Goal: Task Accomplishment & Management: Complete application form

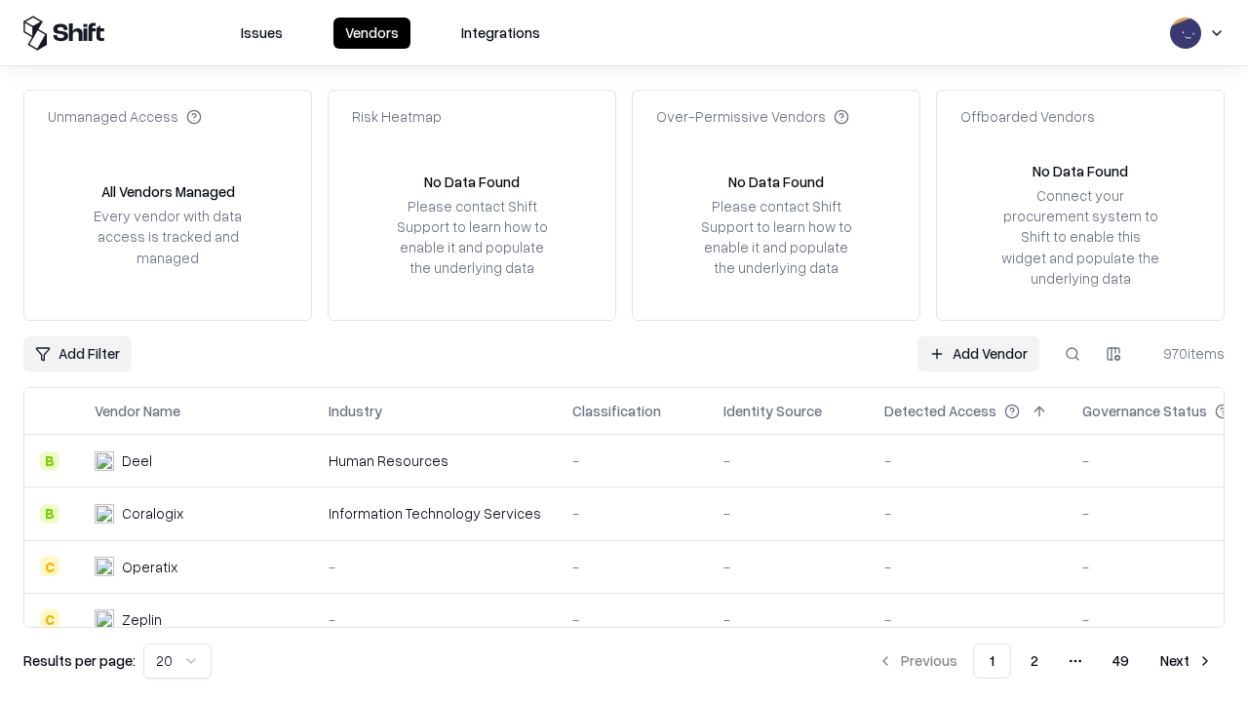
click at [978, 353] on link "Add Vendor" at bounding box center [978, 353] width 122 height 35
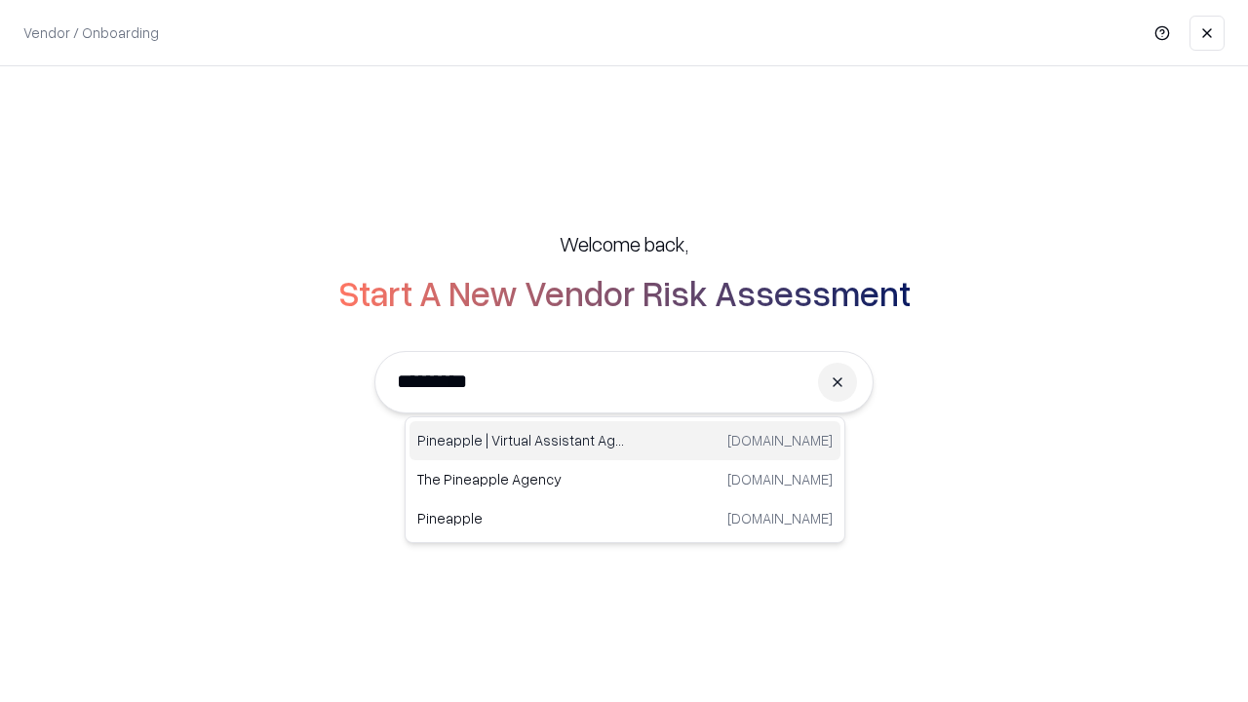
click at [625, 441] on div "Pineapple | Virtual Assistant Agency [DOMAIN_NAME]" at bounding box center [624, 440] width 431 height 39
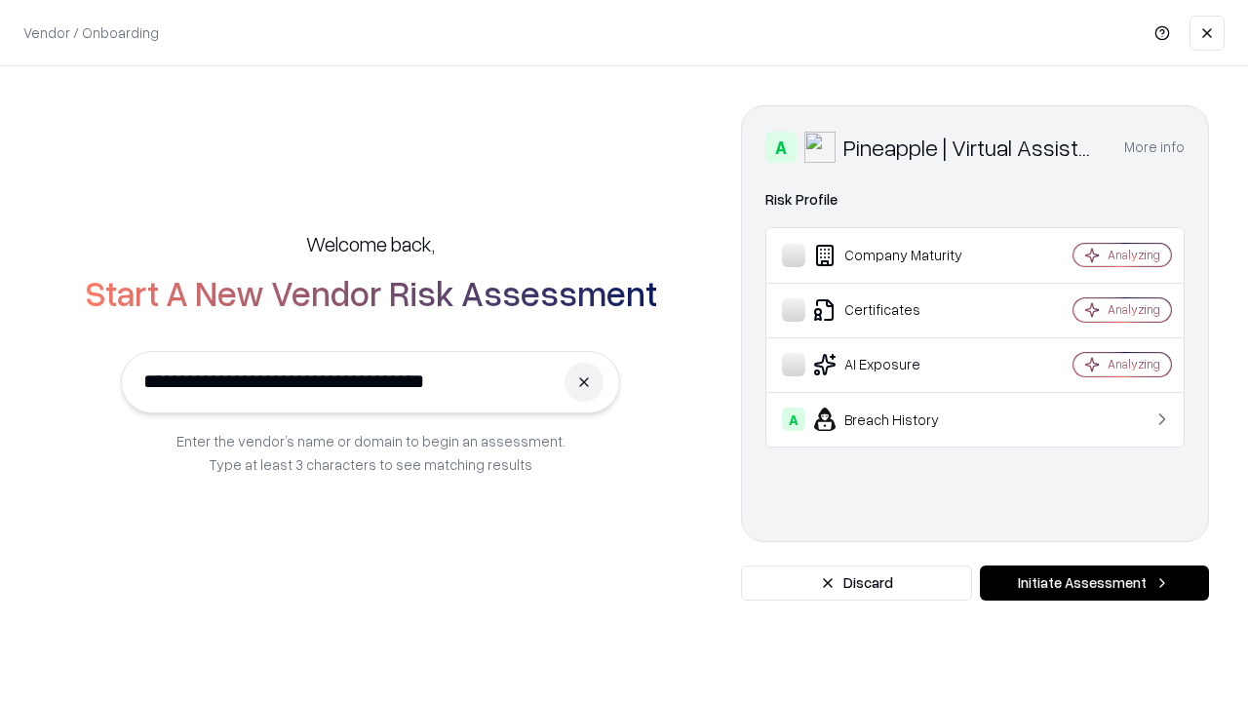
type input "**********"
click at [1094, 583] on button "Initiate Assessment" at bounding box center [1094, 582] width 229 height 35
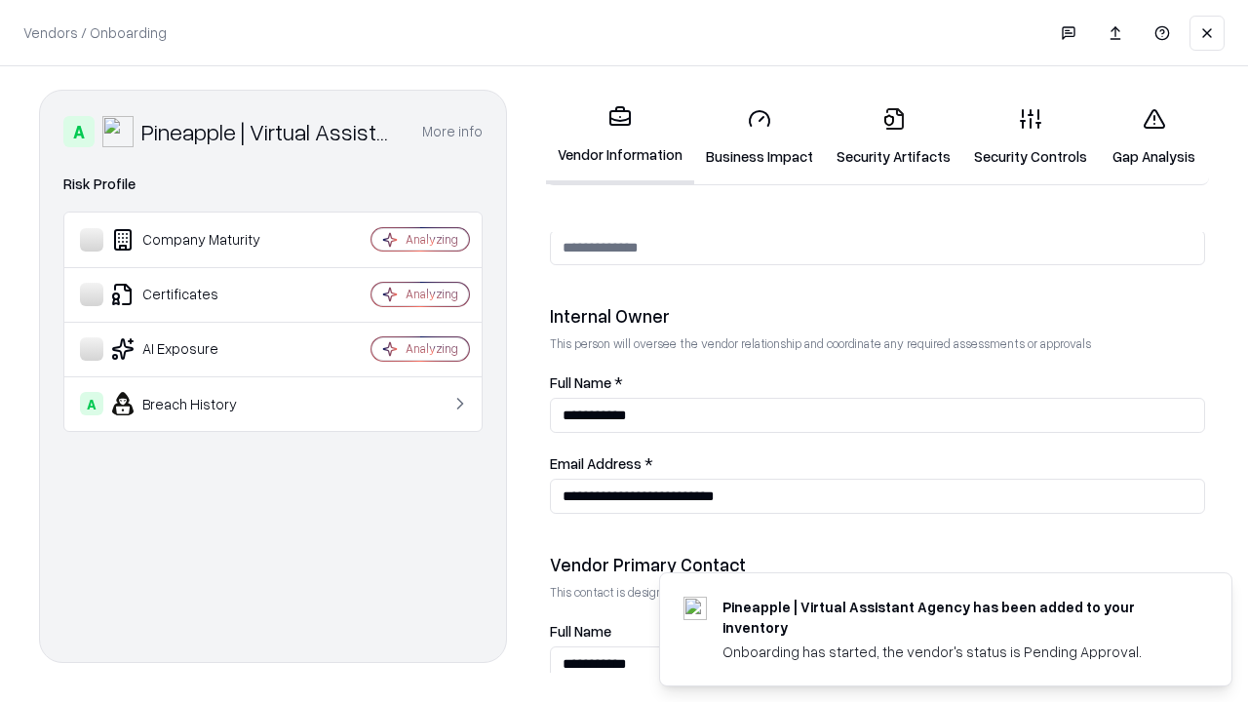
scroll to position [1010, 0]
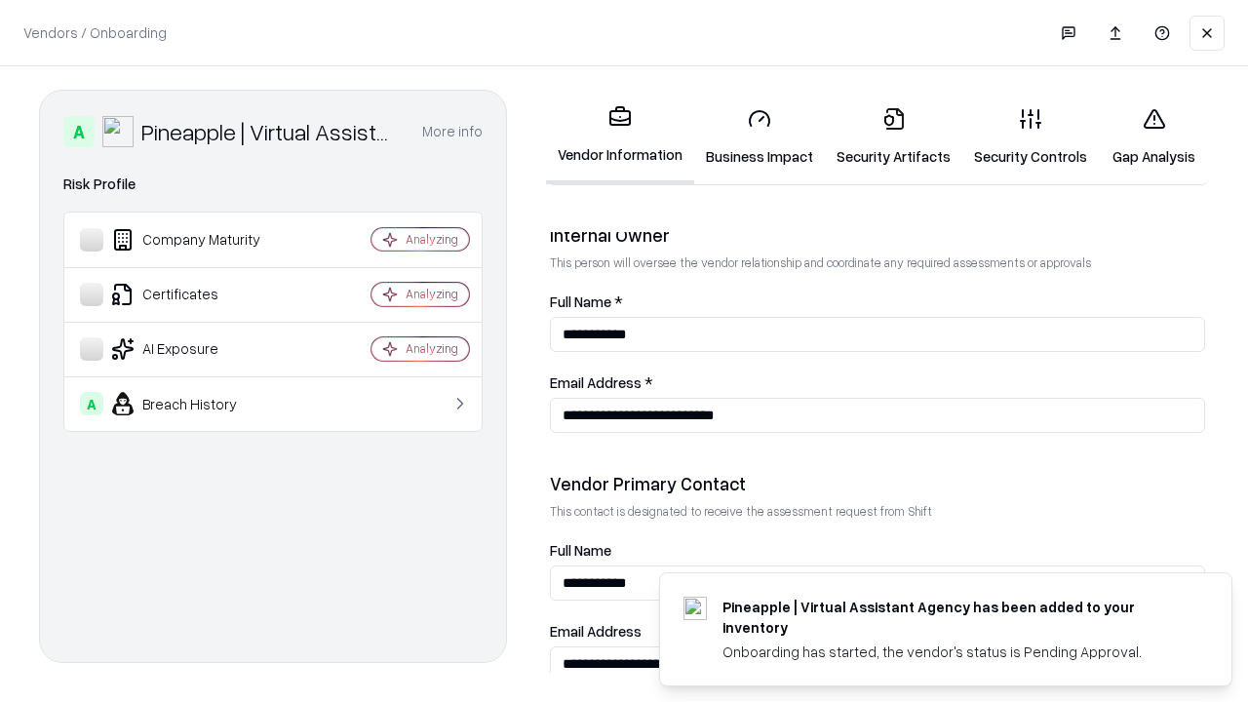
click at [759, 136] on link "Business Impact" at bounding box center [759, 137] width 131 height 91
click at [893, 136] on link "Security Artifacts" at bounding box center [893, 137] width 137 height 91
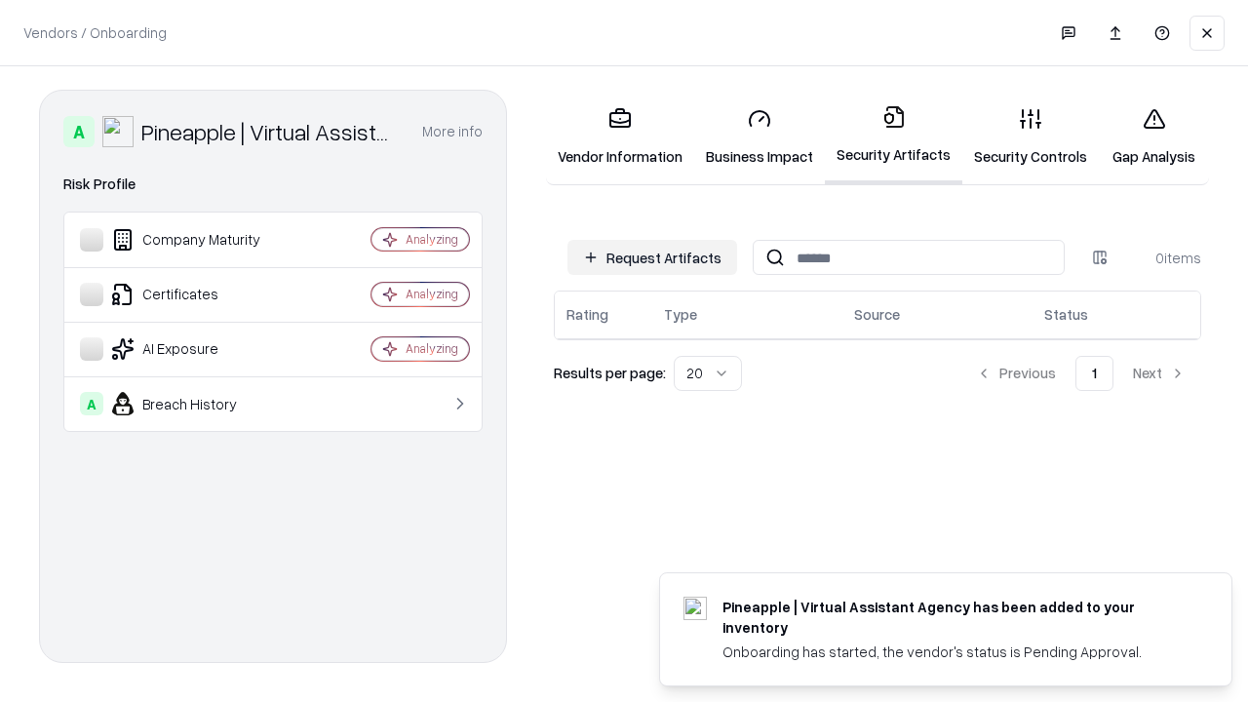
click at [652, 257] on button "Request Artifacts" at bounding box center [652, 257] width 170 height 35
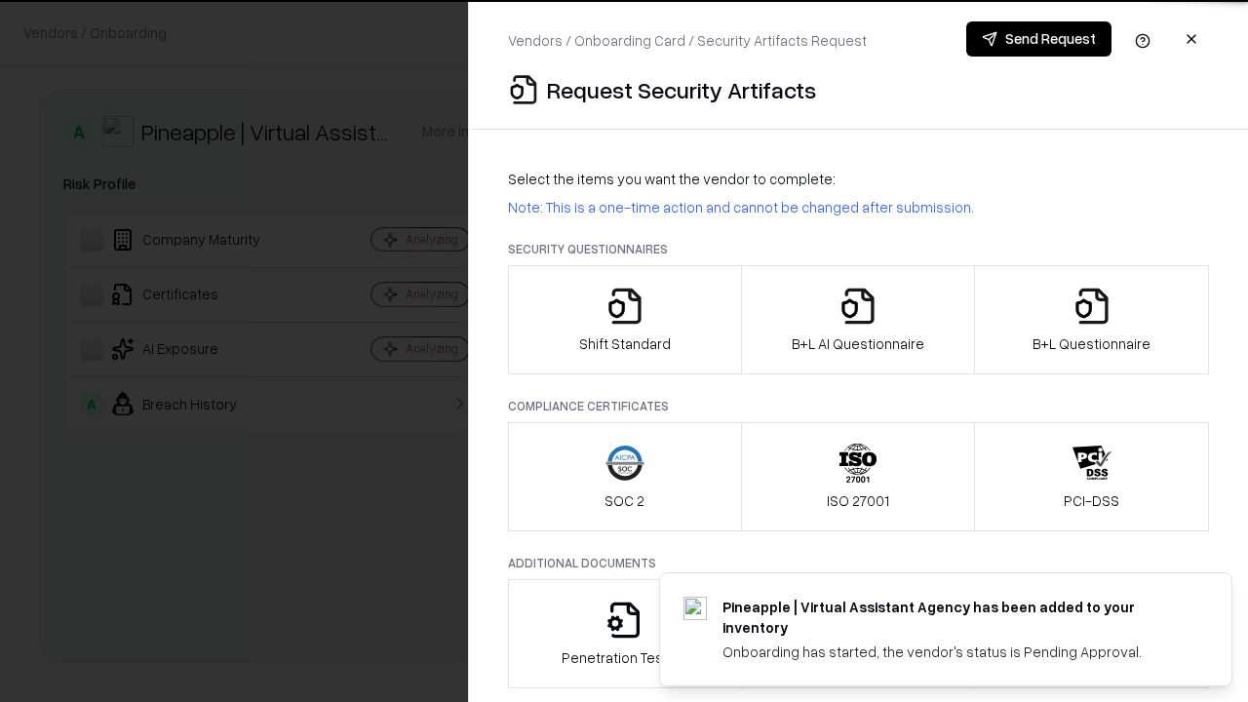
click at [624, 320] on icon "button" at bounding box center [624, 306] width 39 height 39
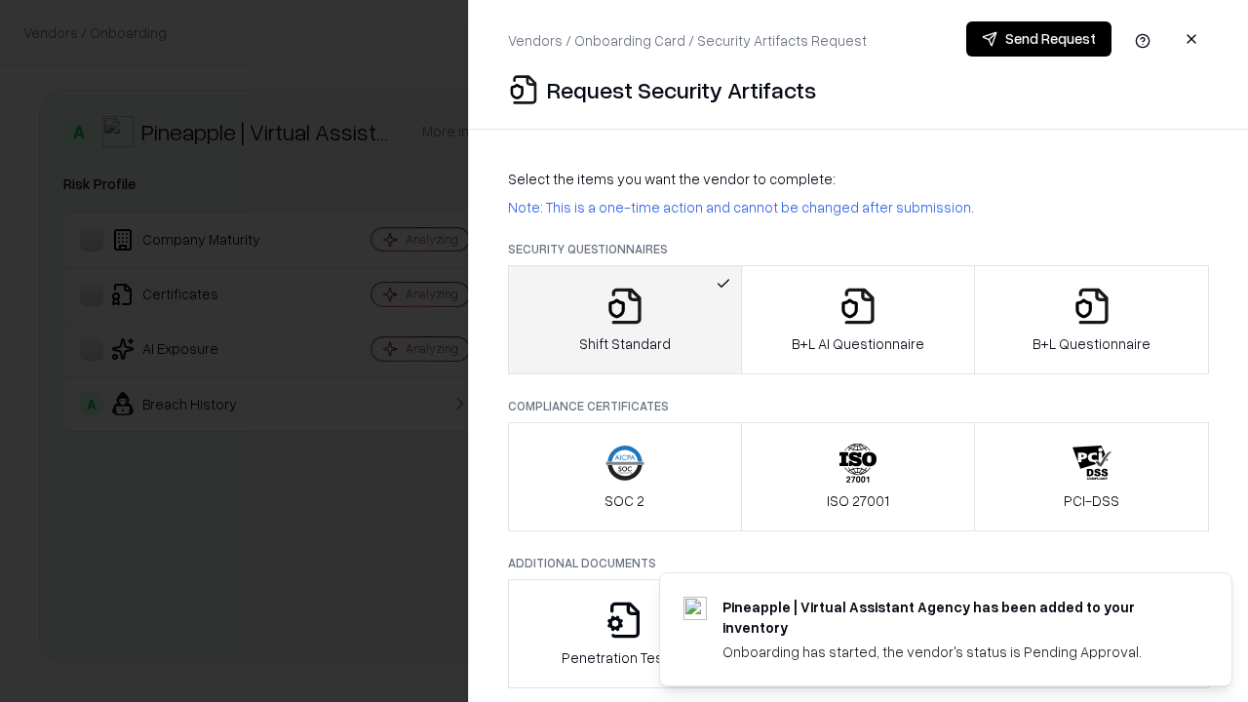
click at [1038, 39] on button "Send Request" at bounding box center [1038, 38] width 145 height 35
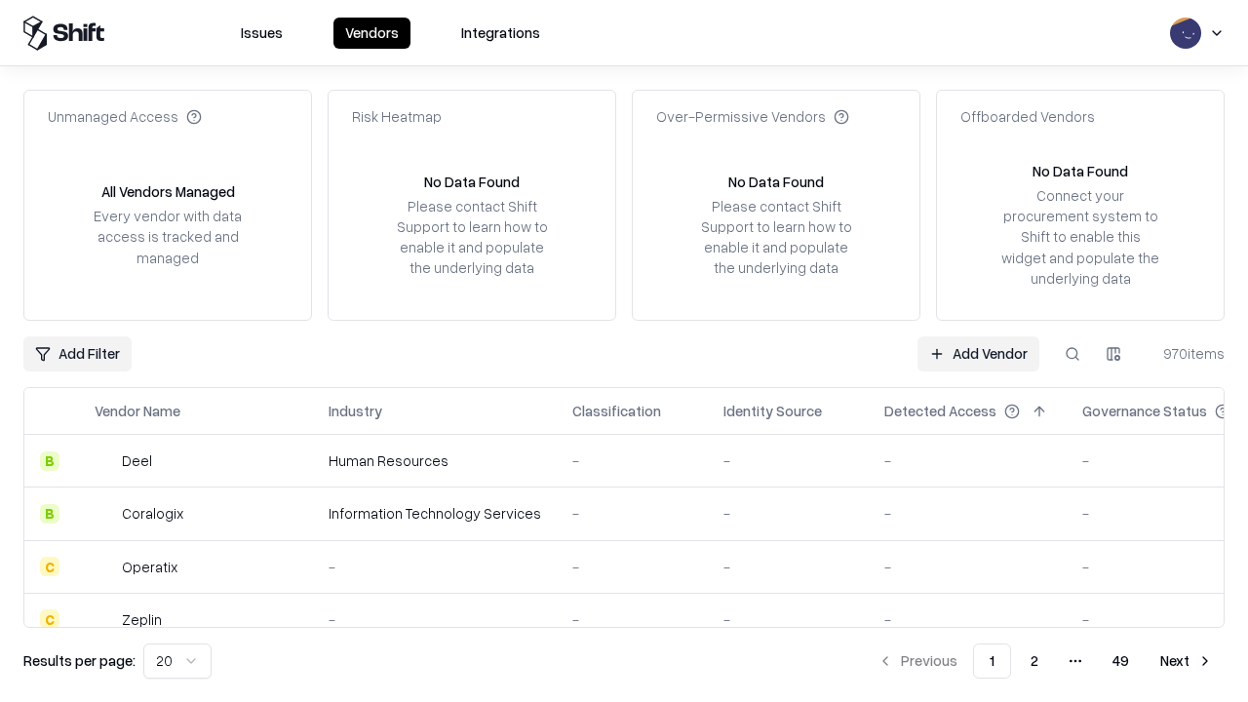
click at [1072, 353] on button at bounding box center [1072, 353] width 35 height 35
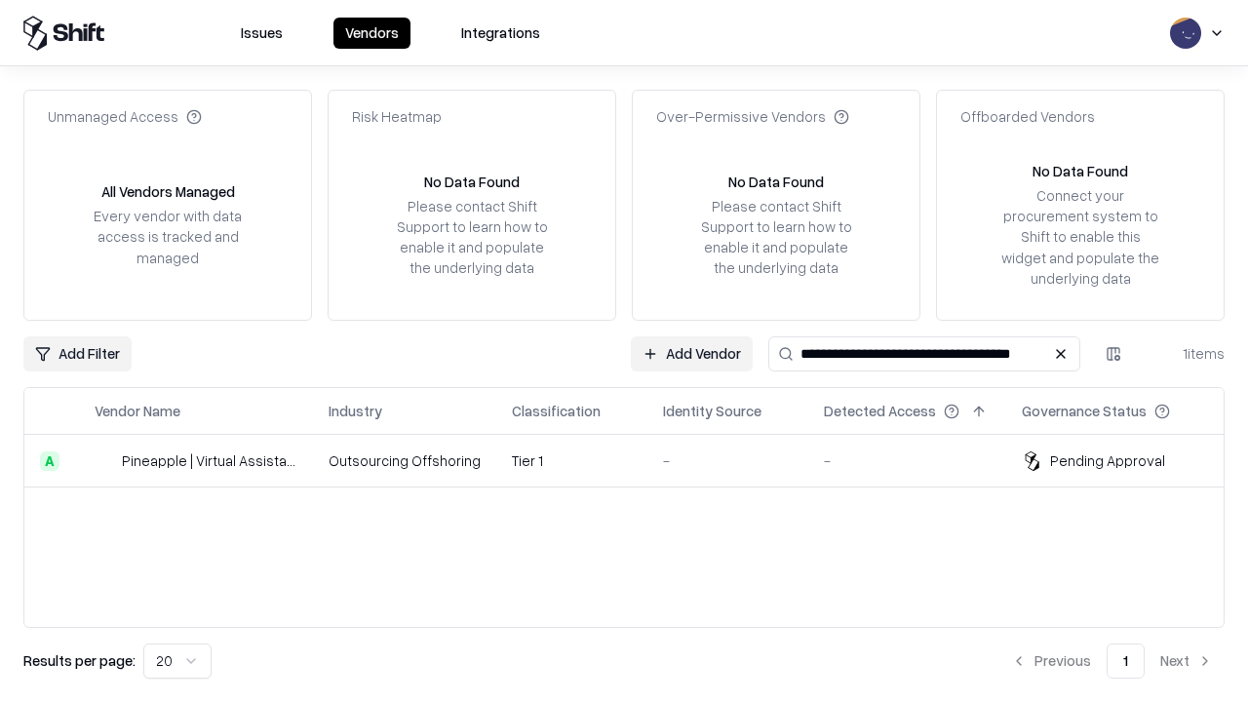
type input "**********"
click at [636, 460] on td "Tier 1" at bounding box center [571, 461] width 151 height 53
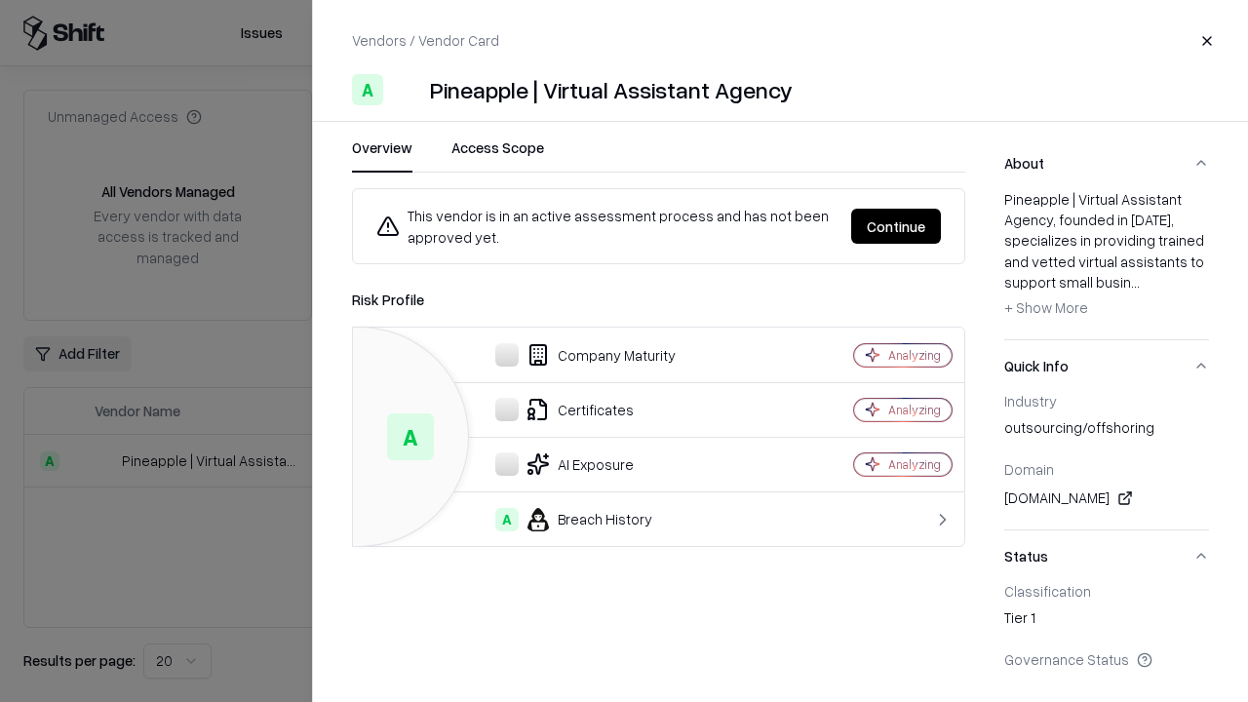
click at [896, 226] on button "Continue" at bounding box center [896, 226] width 90 height 35
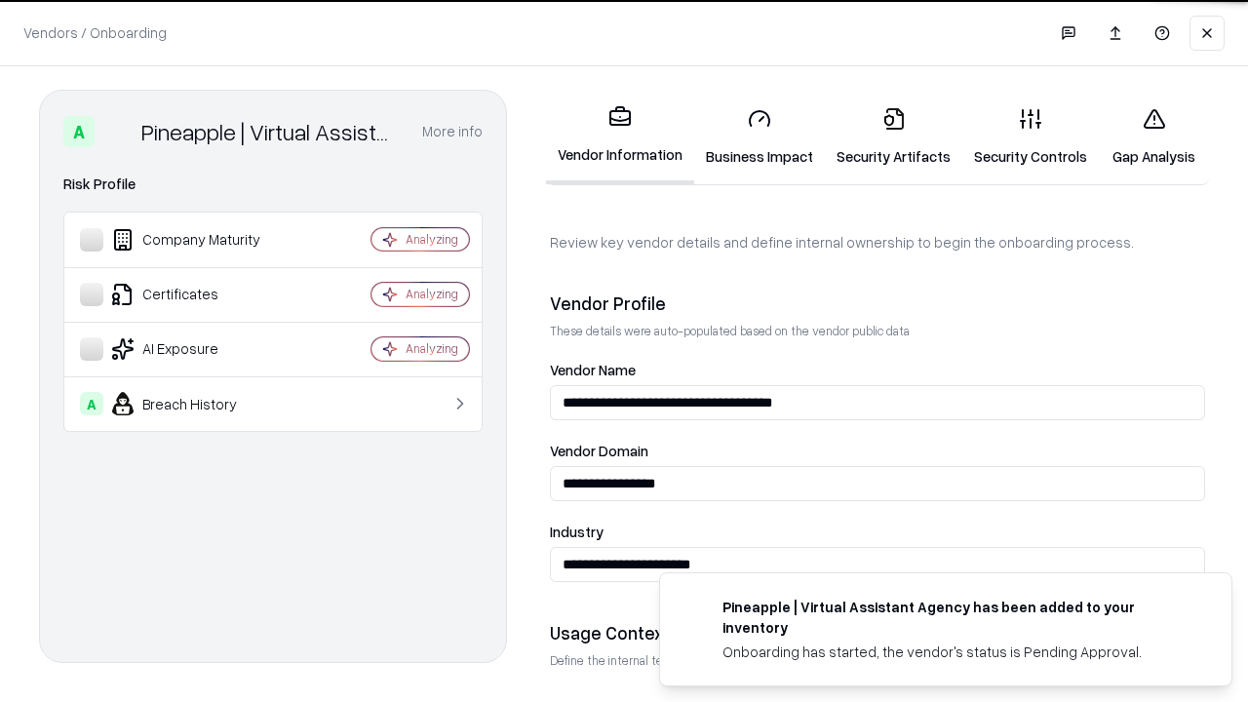
click at [893, 136] on link "Security Artifacts" at bounding box center [893, 137] width 137 height 91
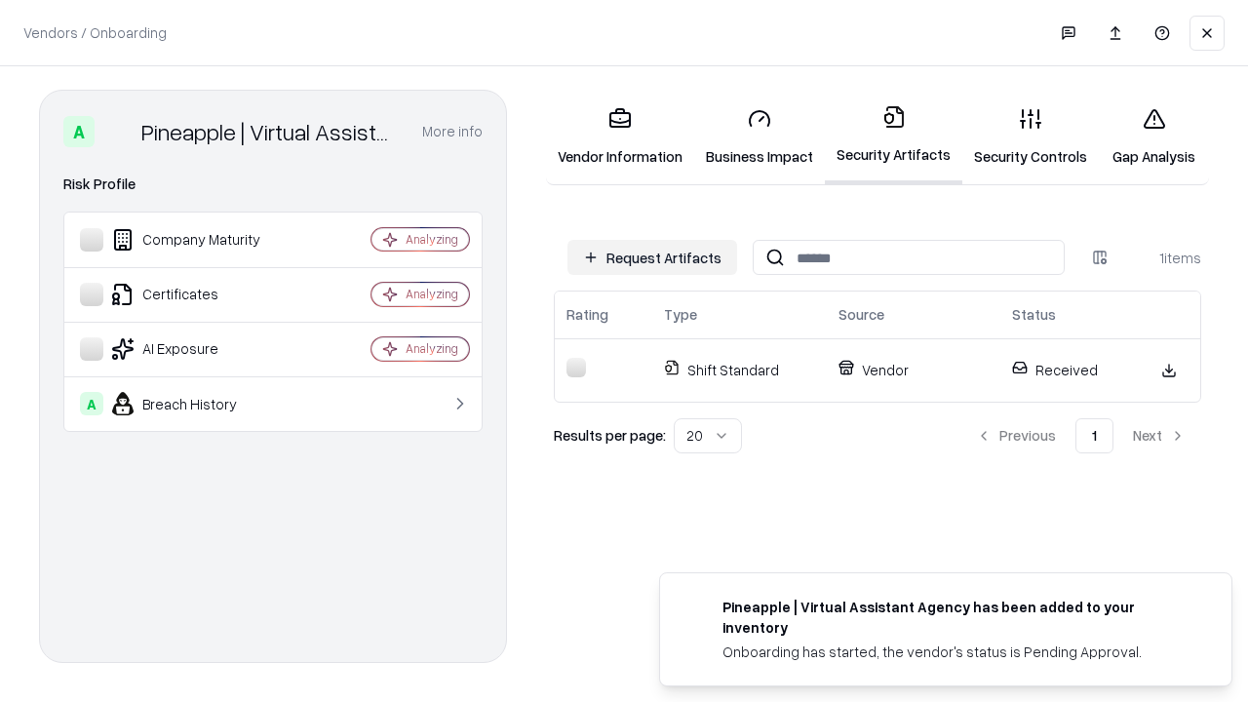
click at [1153, 136] on link "Gap Analysis" at bounding box center [1154, 137] width 110 height 91
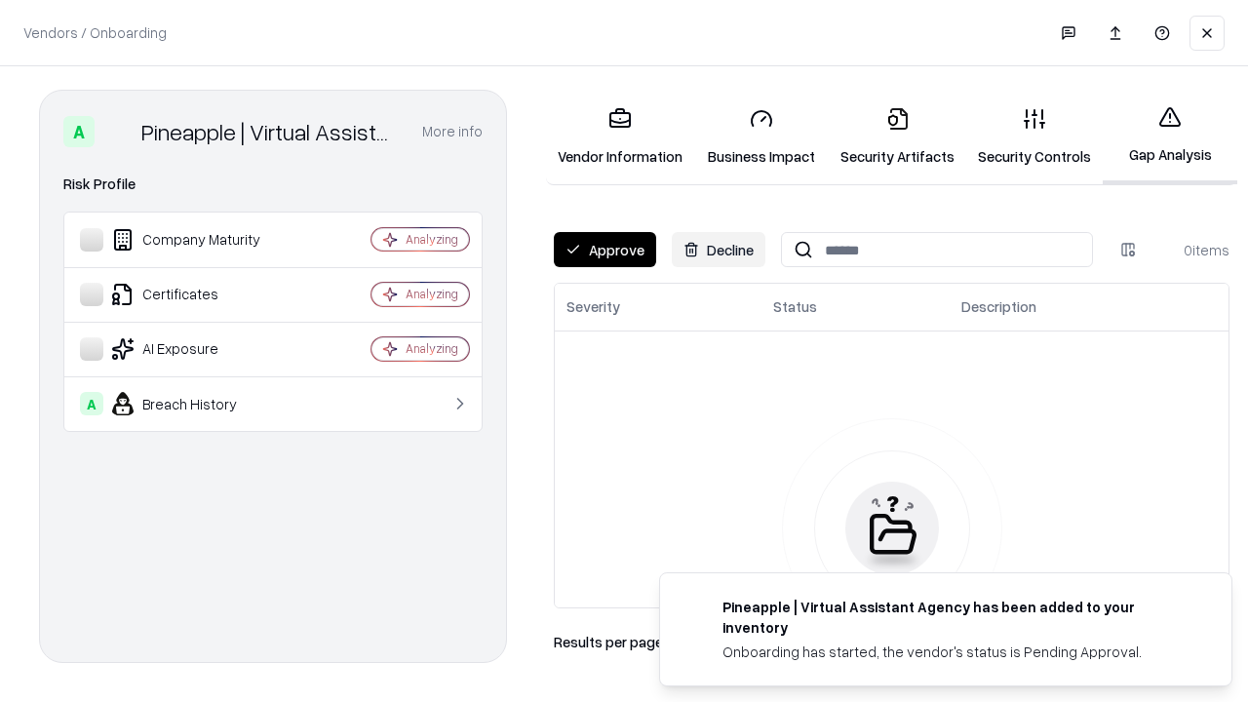
click at [604, 250] on button "Approve" at bounding box center [605, 249] width 102 height 35
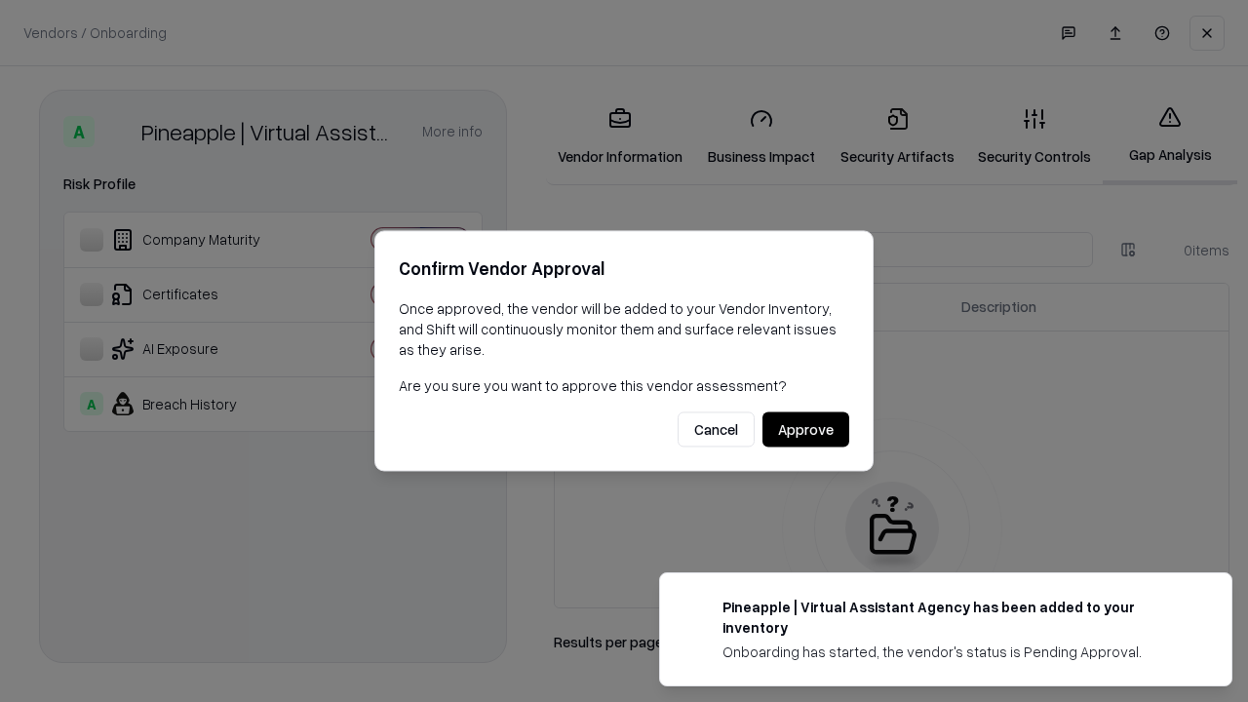
click at [805, 429] on button "Approve" at bounding box center [805, 429] width 87 height 35
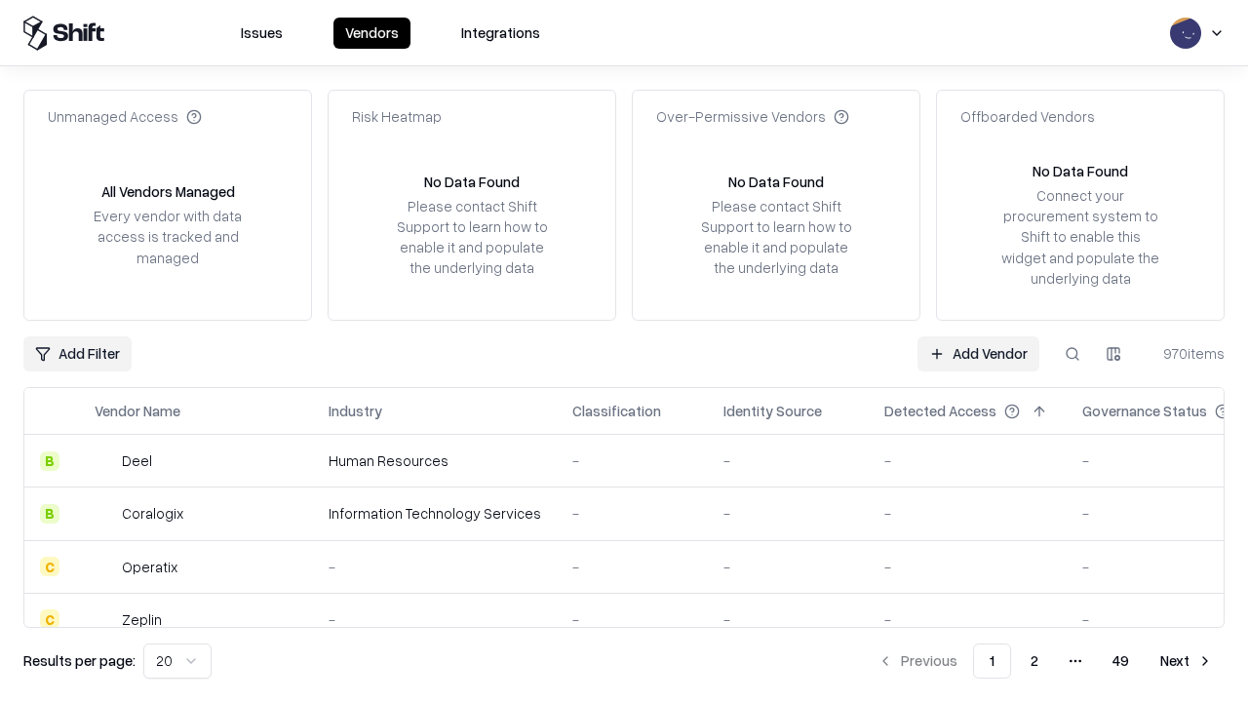
type input "**********"
click at [978, 353] on link "Add Vendor" at bounding box center [978, 353] width 122 height 35
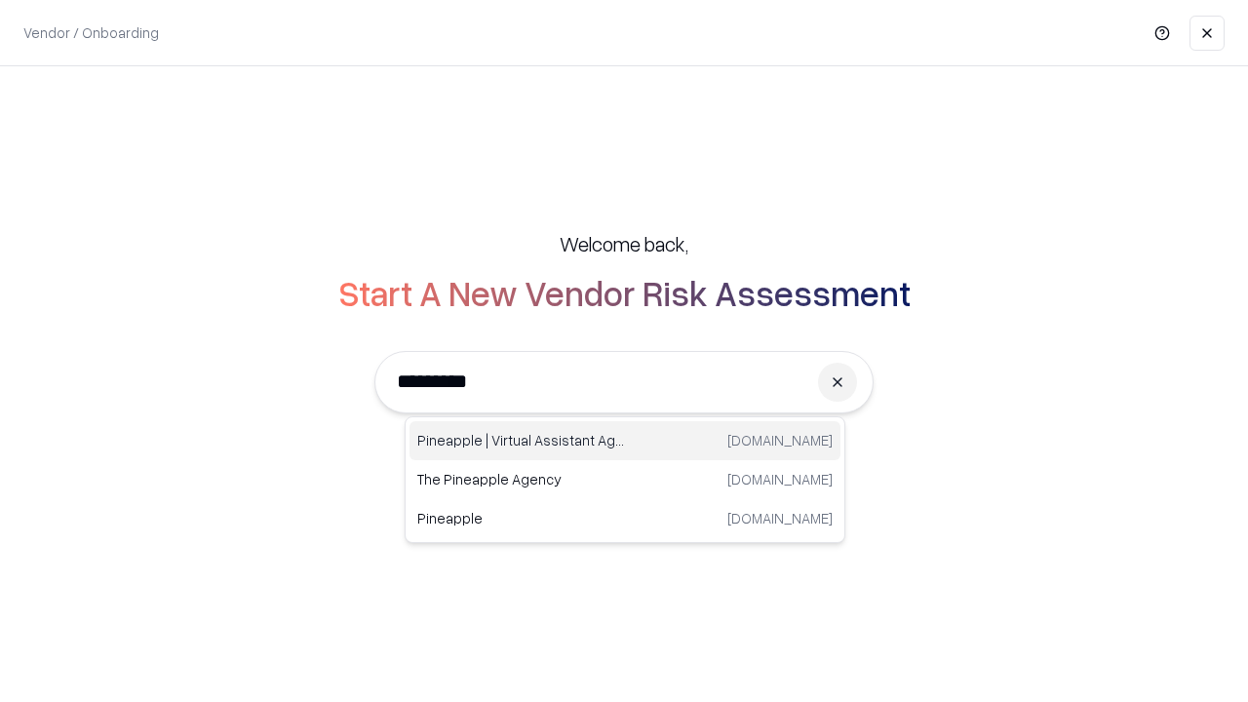
click at [625, 441] on div "Pineapple | Virtual Assistant Agency [DOMAIN_NAME]" at bounding box center [624, 440] width 431 height 39
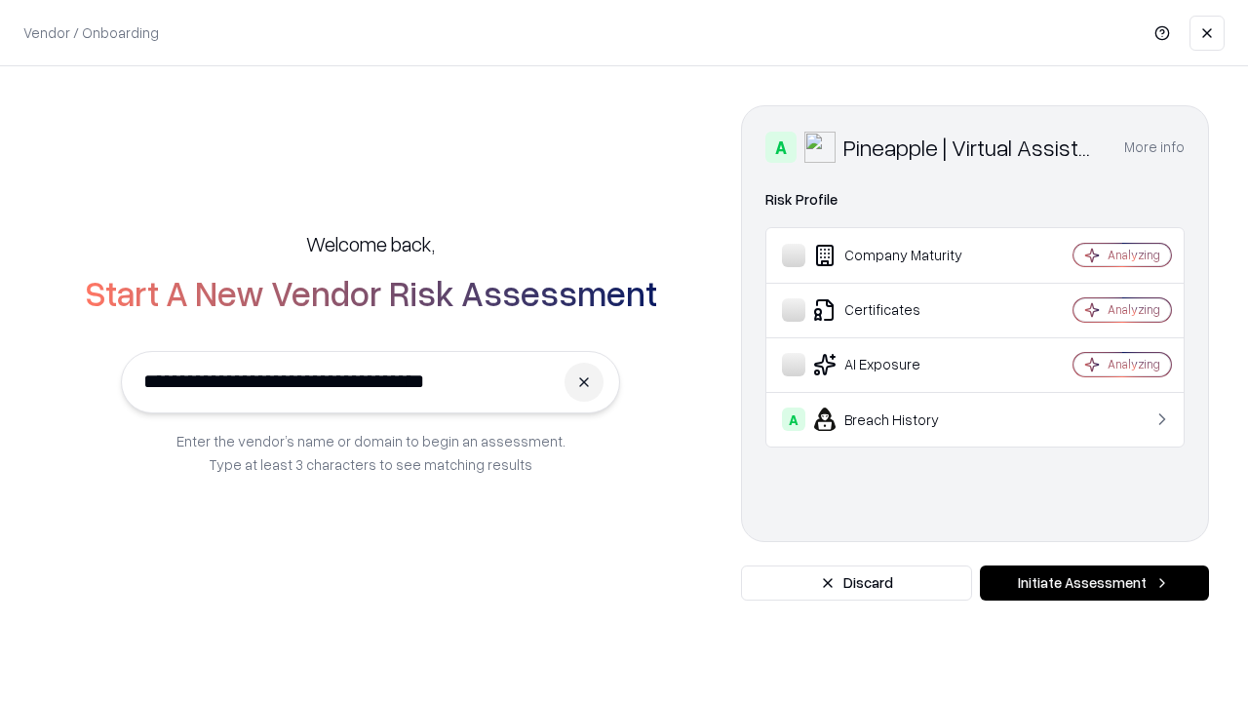
type input "**********"
click at [1094, 583] on button "Initiate Assessment" at bounding box center [1094, 582] width 229 height 35
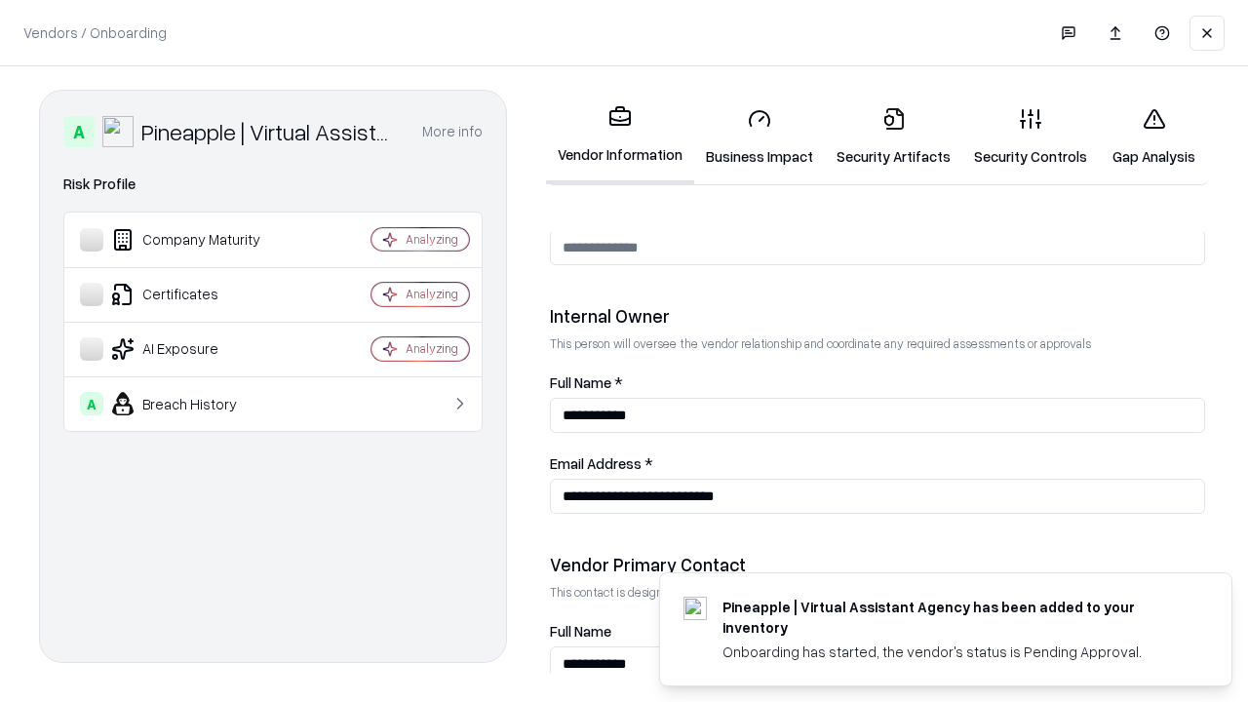
scroll to position [1010, 0]
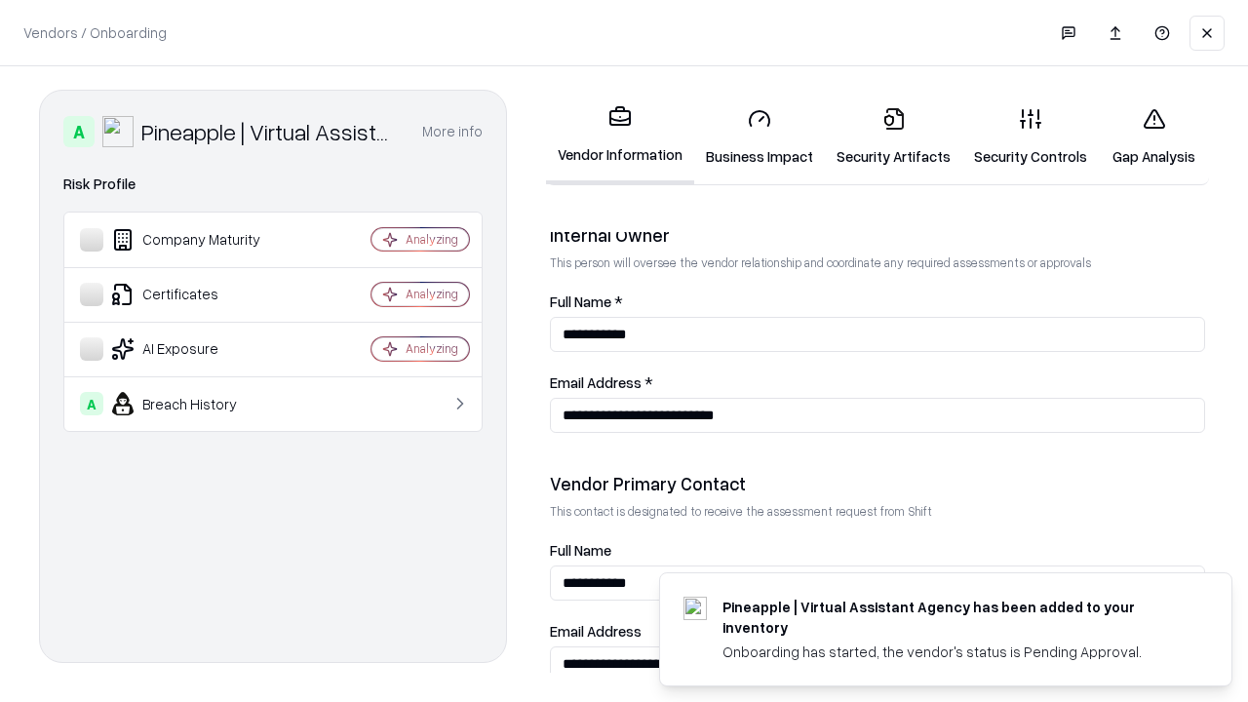
click at [1153, 136] on link "Gap Analysis" at bounding box center [1154, 137] width 110 height 91
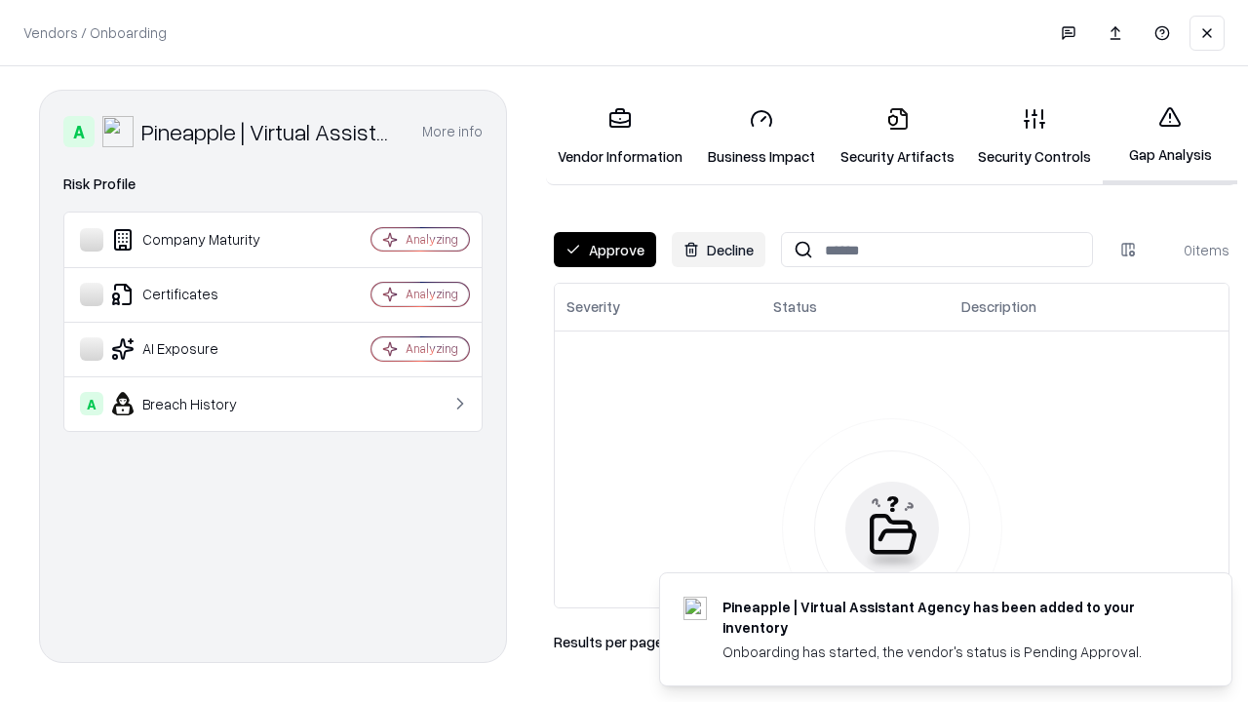
click at [604, 250] on button "Approve" at bounding box center [605, 249] width 102 height 35
